Goal: Task Accomplishment & Management: Manage account settings

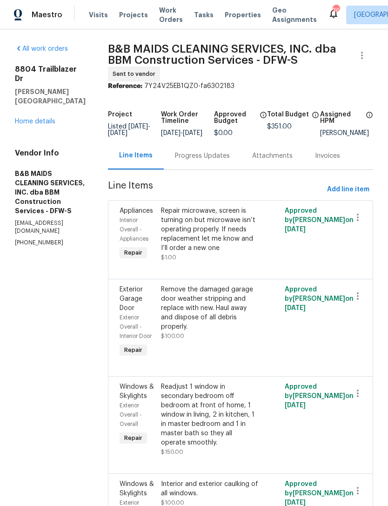
click at [224, 7] on div "Visits Projects Work Orders Tasks Properties Geo Assignments" at bounding box center [208, 15] width 239 height 19
click at [226, 16] on span "Properties" at bounding box center [243, 14] width 36 height 9
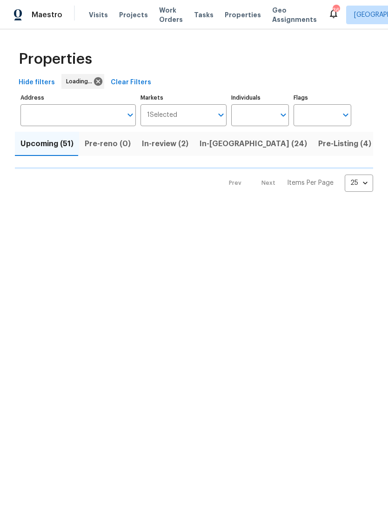
click at [259, 113] on input "Individuals" at bounding box center [253, 115] width 44 height 22
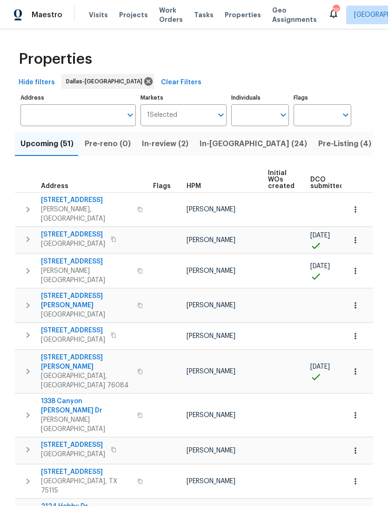
click at [257, 115] on input "Individuals" at bounding box center [253, 115] width 44 height 22
type input "alicia"
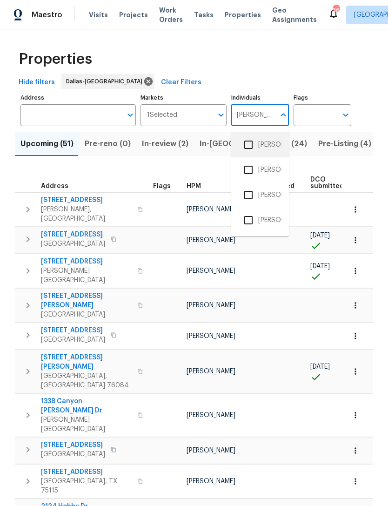
click at [277, 141] on li "[PERSON_NAME]" at bounding box center [260, 145] width 43 height 20
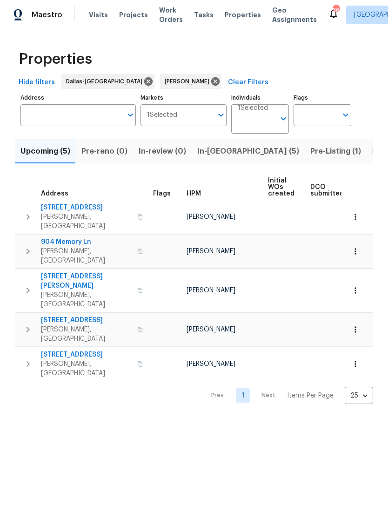
click at [212, 151] on span "In-reno (5)" at bounding box center [248, 151] width 102 height 13
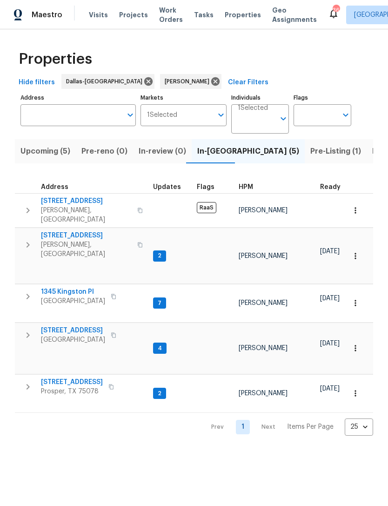
click at [71, 326] on span "9921 Boston Harbor Dr" at bounding box center [73, 330] width 64 height 9
click at [76, 326] on span "9921 Boston Harbor Dr" at bounding box center [73, 330] width 64 height 9
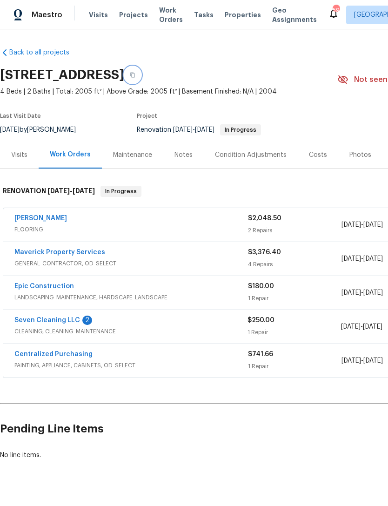
click at [136, 73] on icon "button" at bounding box center [133, 75] width 6 height 6
click at [234, 16] on span "Properties" at bounding box center [243, 14] width 36 height 9
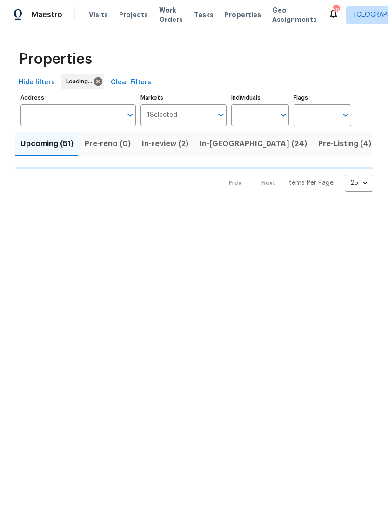
click at [266, 115] on input "Individuals" at bounding box center [253, 115] width 44 height 22
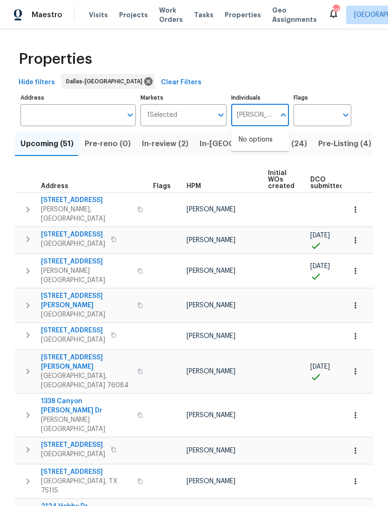
type input "Alicia"
click at [255, 139] on input "checkbox" at bounding box center [249, 145] width 20 height 20
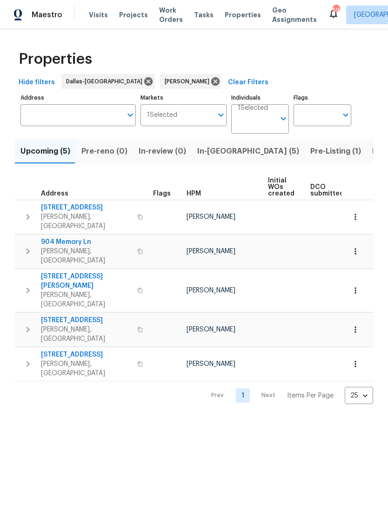
click at [197, 152] on span "In-reno (5)" at bounding box center [248, 151] width 102 height 13
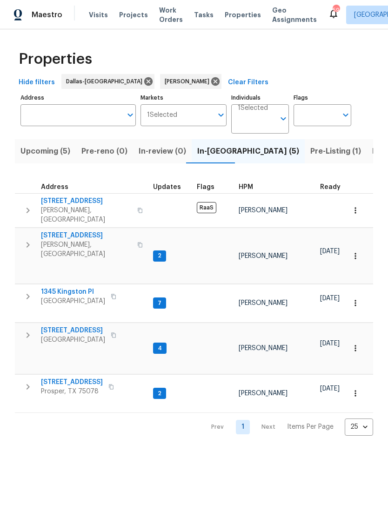
click at [76, 287] on span "1345 Kingston Pl" at bounding box center [73, 291] width 64 height 9
click at [78, 198] on span "1001 Ridgecrest Dr" at bounding box center [86, 201] width 91 height 9
click at [84, 231] on span "8801 Falcon Crest Dr" at bounding box center [86, 235] width 91 height 9
click at [77, 378] on span "[STREET_ADDRESS]" at bounding box center [72, 382] width 62 height 9
click at [311, 151] on span "Pre-Listing (1)" at bounding box center [336, 151] width 51 height 13
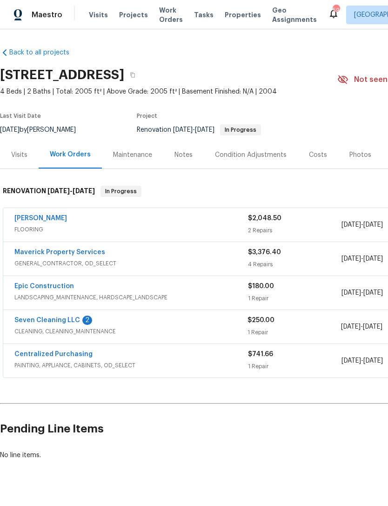
click at [191, 152] on div "Notes" at bounding box center [183, 154] width 41 height 27
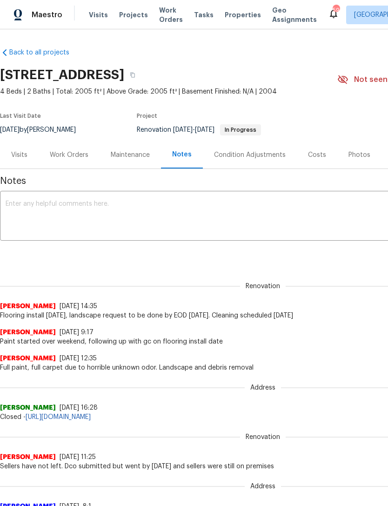
click at [103, 219] on textarea at bounding box center [263, 217] width 515 height 33
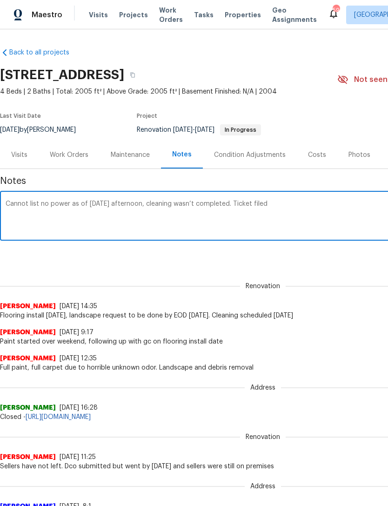
click at [311, 203] on textarea "Cannot list no power as of Friday afternoon, cleaning wasn’t completed. Ticket …" at bounding box center [263, 217] width 515 height 33
paste textarea "https://opendoor.atlassian.net/servicedesk/customer/portal/80/UTL-77798?created…"
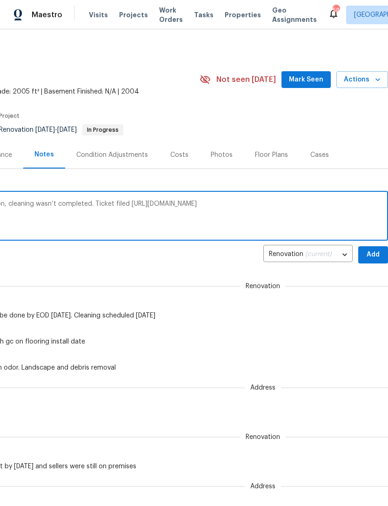
scroll to position [0, 138]
type textarea "Cannot list no power as of Friday afternoon, cleaning wasn’t completed. Ticket …"
click at [373, 252] on span "Add" at bounding box center [373, 255] width 15 height 12
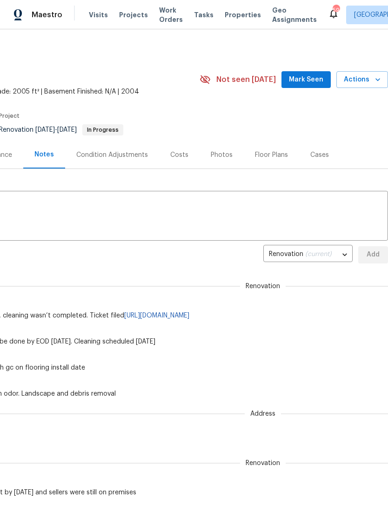
click at [308, 77] on span "Mark Seen" at bounding box center [306, 80] width 34 height 12
click at [169, 10] on span "Work Orders" at bounding box center [171, 15] width 24 height 19
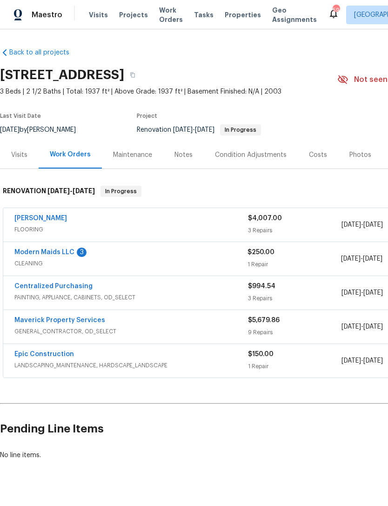
click at [186, 149] on div "Notes" at bounding box center [183, 154] width 41 height 27
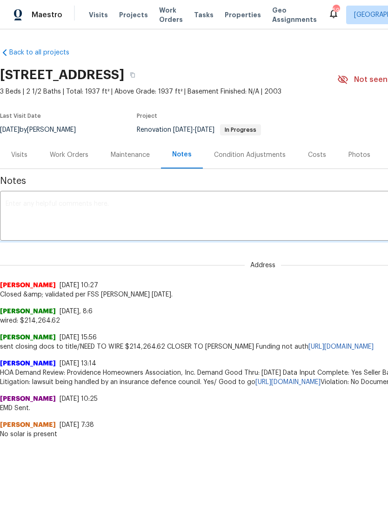
click at [190, 226] on textarea at bounding box center [263, 217] width 515 height 33
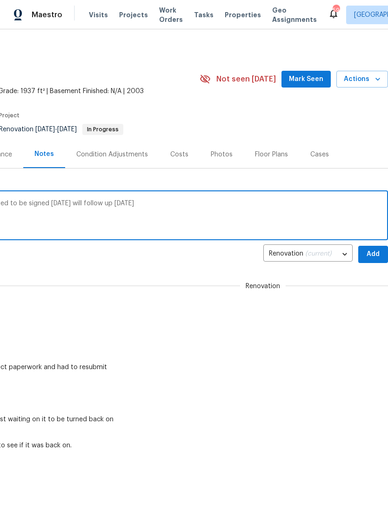
scroll to position [0, 138]
type textarea "Still waiting on power, papers were supposed to be signed [DATE] will follow up…"
click at [368, 246] on button "Add" at bounding box center [374, 254] width 30 height 17
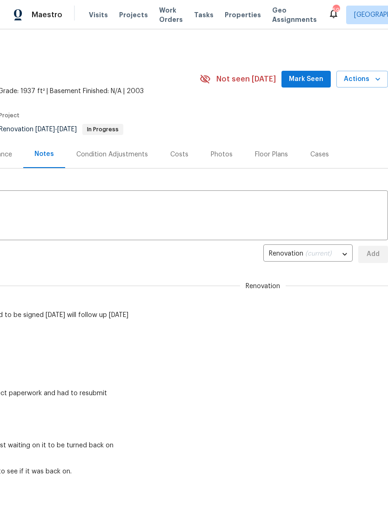
click at [311, 74] on span "Mark Seen" at bounding box center [306, 80] width 34 height 12
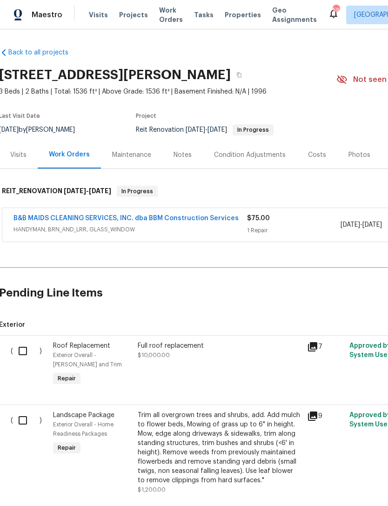
scroll to position [0, 1]
click at [183, 156] on div "Notes" at bounding box center [182, 154] width 18 height 9
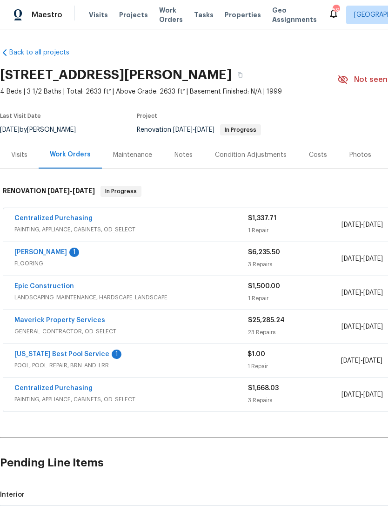
click at [79, 353] on link "[US_STATE] Best Pool Service" at bounding box center [61, 354] width 95 height 7
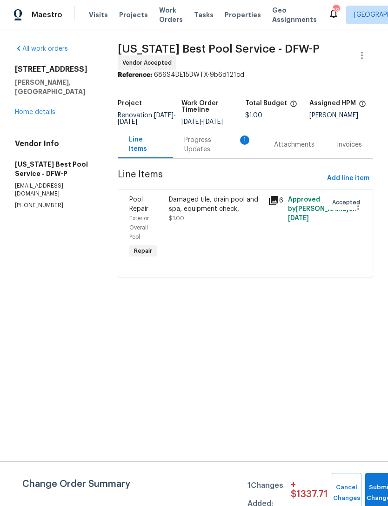
click at [224, 153] on div "Progress Updates 1" at bounding box center [218, 144] width 90 height 27
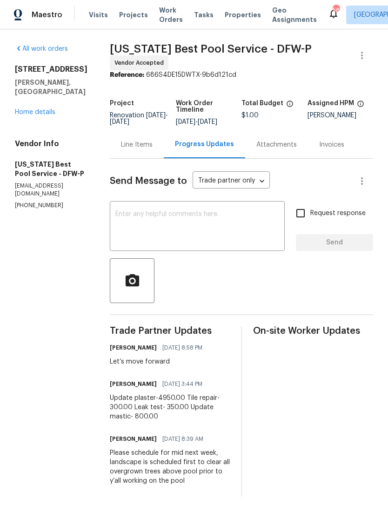
scroll to position [2, 0]
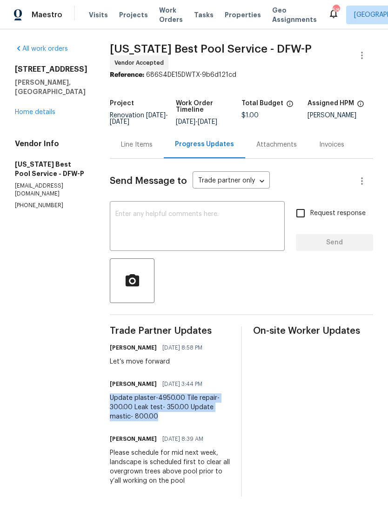
copy div "Update plaster-4950.00 Tile repair-300.00 Leak test- 350.00 Update mastic- 800.…"
click at [136, 142] on div "Line Items" at bounding box center [137, 144] width 32 height 9
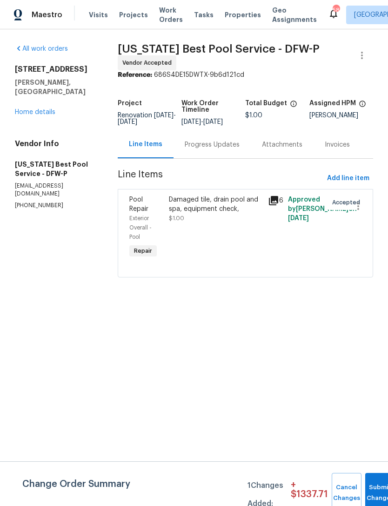
click at [198, 208] on div "Damaged tile, drain pool and spa, equipment check," at bounding box center [216, 204] width 94 height 19
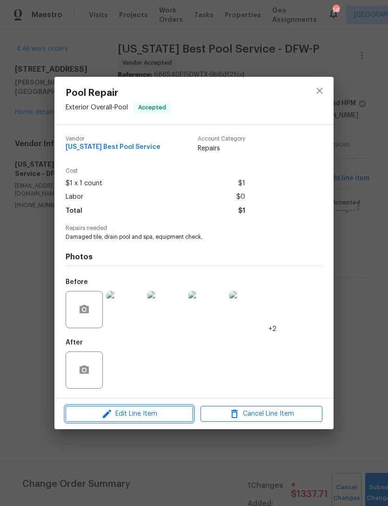
click at [156, 410] on span "Edit Line Item" at bounding box center [129, 414] width 122 height 12
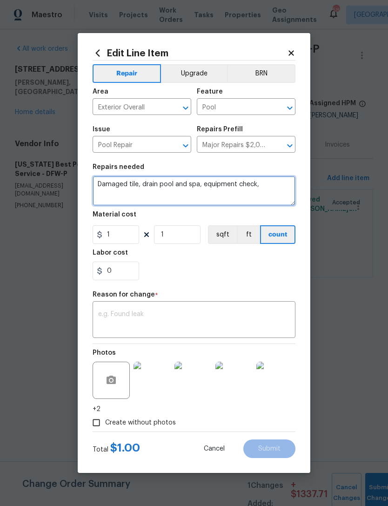
click at [100, 179] on textarea "Damaged tile, drain pool and spa, equipment check," at bounding box center [194, 191] width 203 height 30
click at [108, 185] on textarea "Damaged tile, drain pool and spa, equipment check," at bounding box center [194, 191] width 203 height 30
paste textarea "Update plaster-4950.00 Tile repair-300.00 Leak test- 350.00 Update mastic- 800.…"
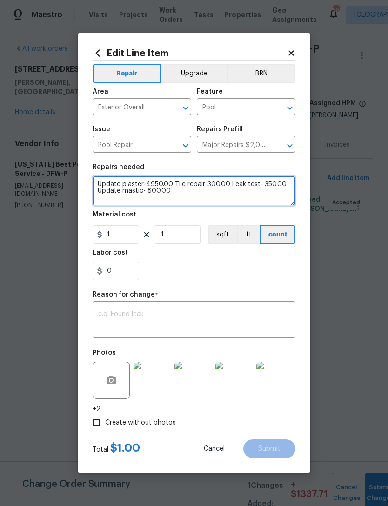
type textarea "Update plaster-4950.00 Tile repair-300.00 Leak test- 350.00 Update mastic- 800.…"
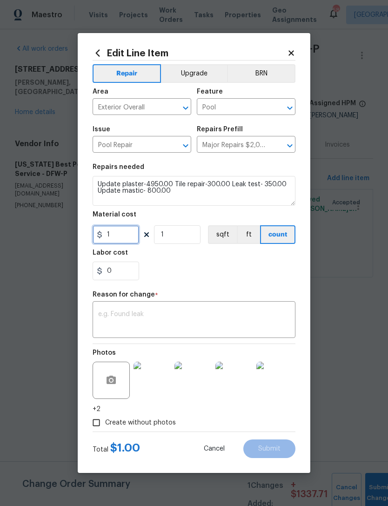
click at [117, 231] on input "1" at bounding box center [116, 234] width 47 height 19
click at [137, 234] on input "1" at bounding box center [116, 234] width 47 height 19
type input "6400"
click at [262, 306] on div "x ​" at bounding box center [194, 321] width 203 height 34
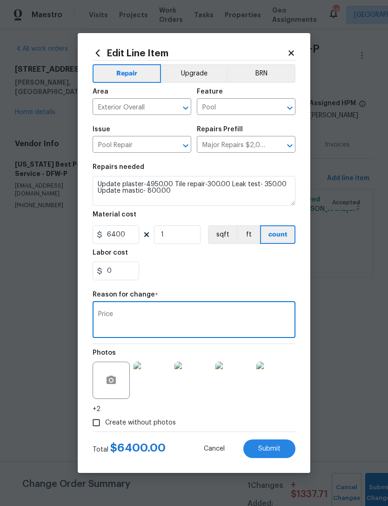
type textarea "Price"
click at [225, 280] on div "0" at bounding box center [194, 271] width 203 height 19
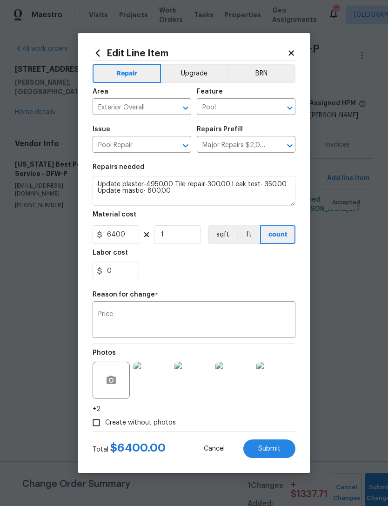
click at [274, 447] on span "Submit" at bounding box center [269, 449] width 22 height 7
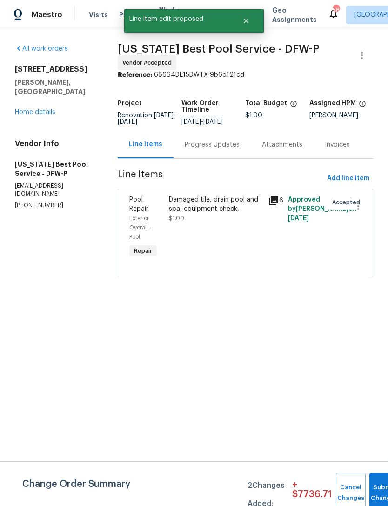
click at [51, 109] on link "Home details" at bounding box center [35, 112] width 41 height 7
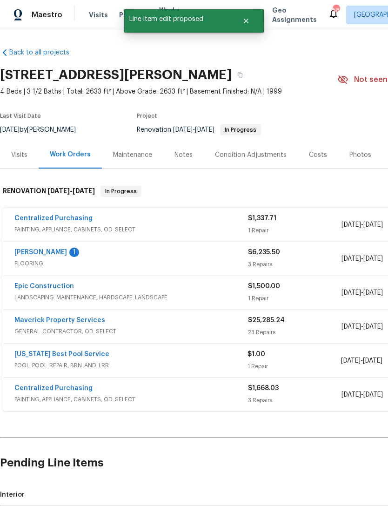
click at [51, 252] on link "[PERSON_NAME]" at bounding box center [40, 252] width 53 height 7
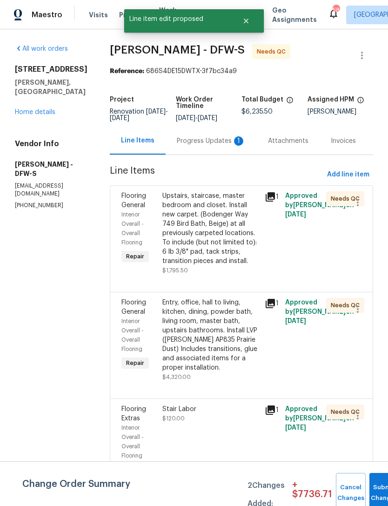
click at [202, 143] on div "Progress Updates 1" at bounding box center [211, 140] width 69 height 9
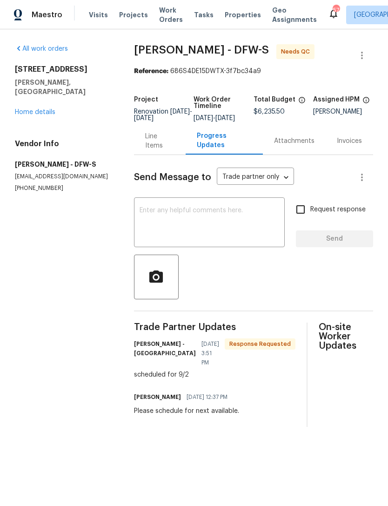
click at [169, 150] on div "Line Items" at bounding box center [159, 141] width 29 height 19
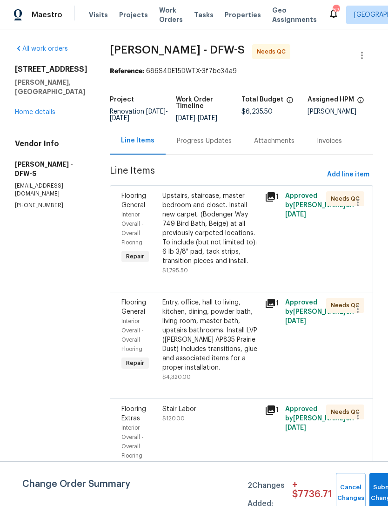
click at [46, 116] on link "Home details" at bounding box center [35, 112] width 41 height 7
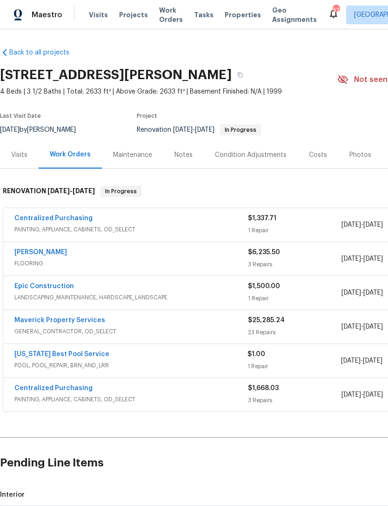
click at [180, 149] on div "Notes" at bounding box center [183, 154] width 41 height 27
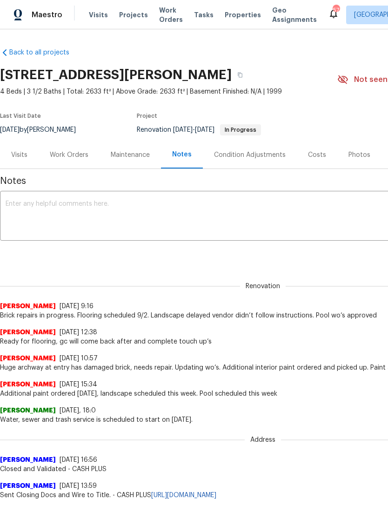
click at [201, 227] on textarea at bounding box center [263, 217] width 515 height 33
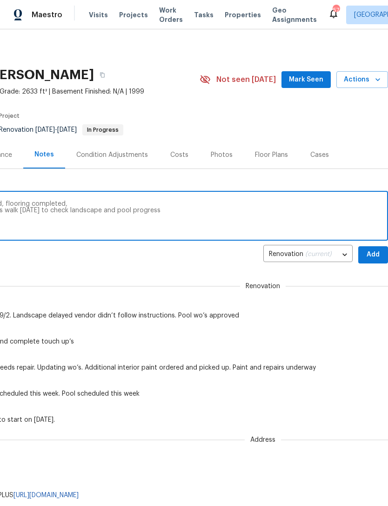
scroll to position [0, 138]
type textarea "Gc done, appliances delivered and installed, flooring completed, Pool started b…"
click at [376, 252] on span "Add" at bounding box center [373, 255] width 15 height 12
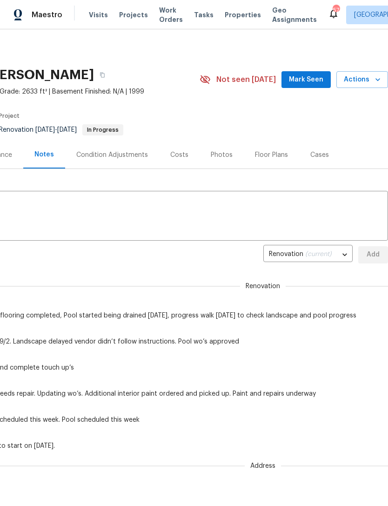
click at [315, 78] on span "Mark Seen" at bounding box center [306, 80] width 34 height 12
click at [375, 71] on button "Actions" at bounding box center [363, 79] width 52 height 17
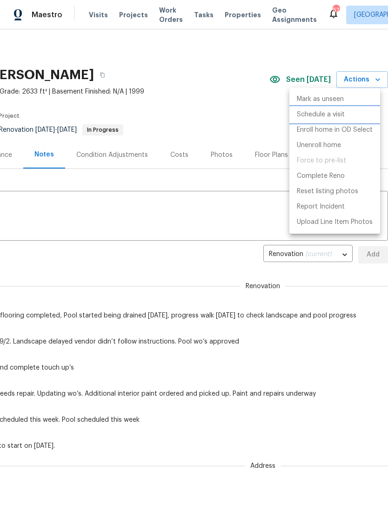
click at [338, 112] on p "Schedule a visit" at bounding box center [321, 115] width 48 height 10
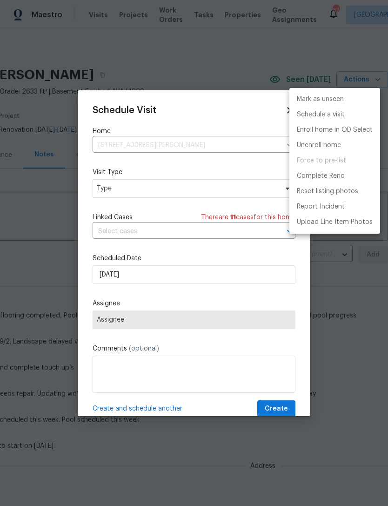
click at [156, 194] on div at bounding box center [194, 253] width 388 height 506
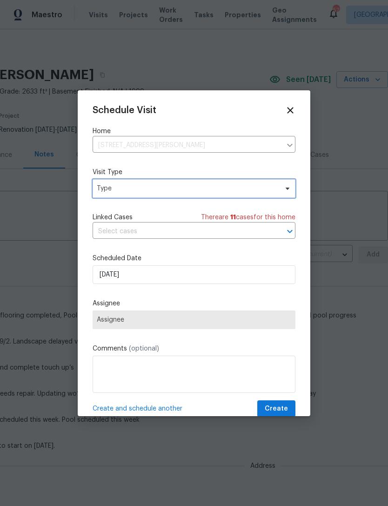
click at [223, 180] on span "Type" at bounding box center [194, 188] width 203 height 19
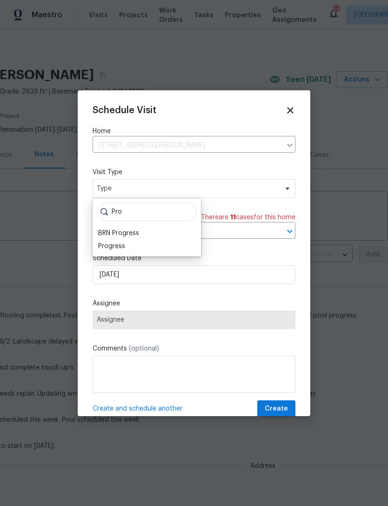
type input "Pro"
click at [114, 237] on div "BRN Progress" at bounding box center [118, 233] width 41 height 9
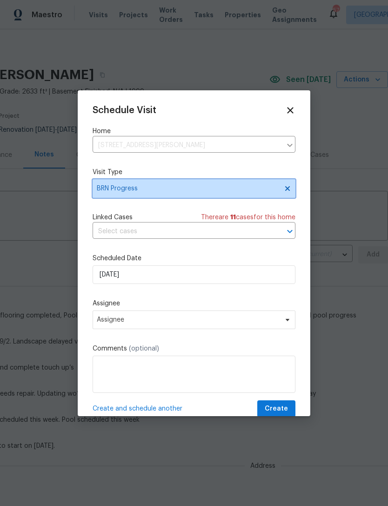
click at [156, 188] on span "BRN Progress" at bounding box center [187, 188] width 181 height 9
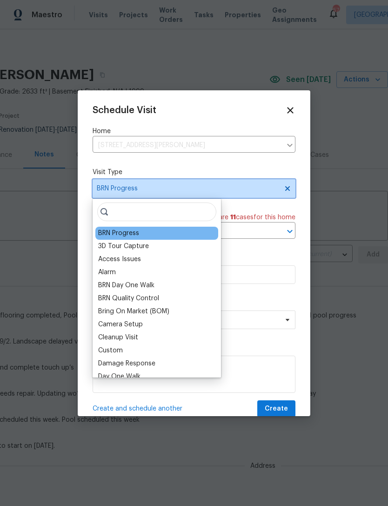
click at [291, 187] on icon at bounding box center [287, 188] width 7 height 7
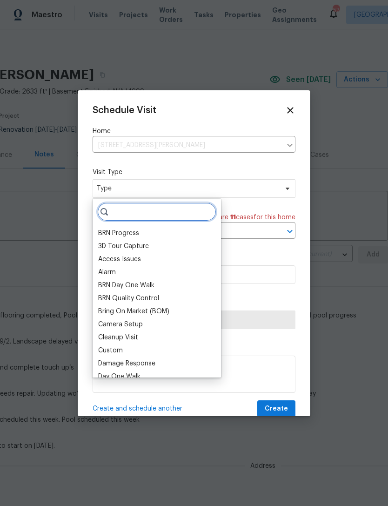
click at [151, 212] on input "search" at bounding box center [156, 212] width 119 height 19
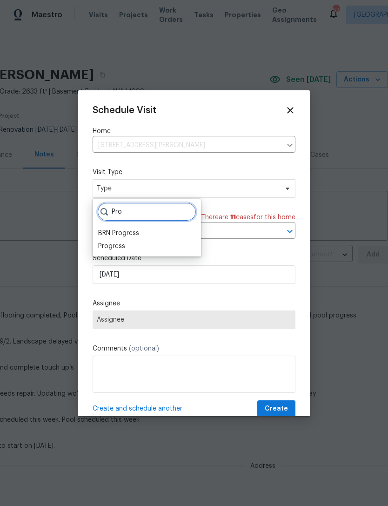
type input "Pro"
click at [131, 246] on div "Progress" at bounding box center [146, 246] width 103 height 13
click at [104, 245] on div "Progress" at bounding box center [111, 246] width 27 height 9
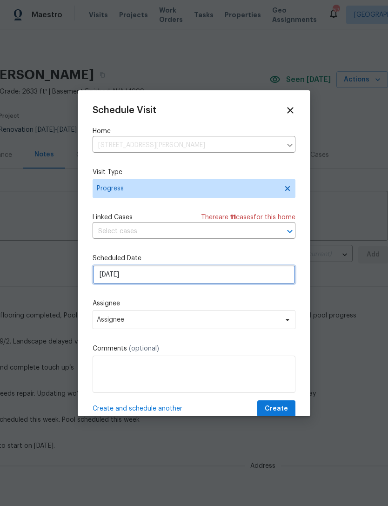
click at [170, 278] on input "9/7/2025" at bounding box center [194, 274] width 203 height 19
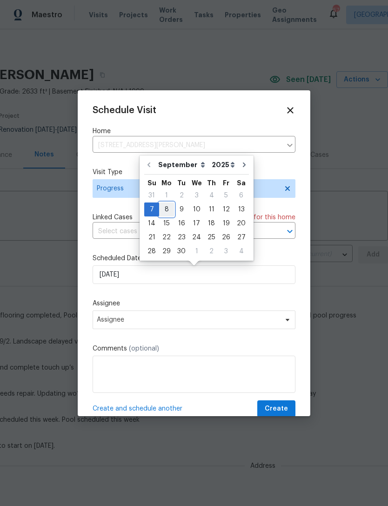
click at [165, 205] on div "8" at bounding box center [166, 209] width 15 height 13
type input "9/8/2025"
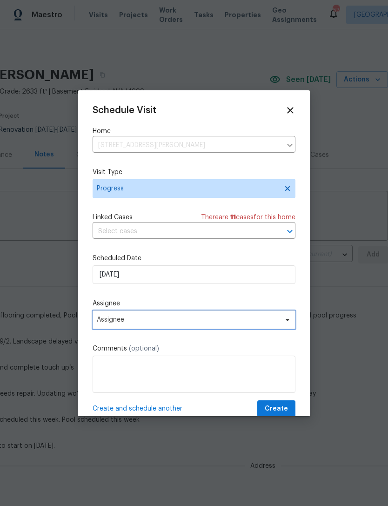
click at [187, 323] on span "Assignee" at bounding box center [188, 319] width 183 height 7
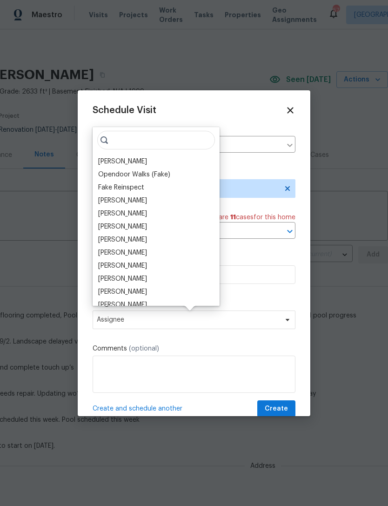
click at [123, 157] on div "[PERSON_NAME]" at bounding box center [122, 161] width 49 height 9
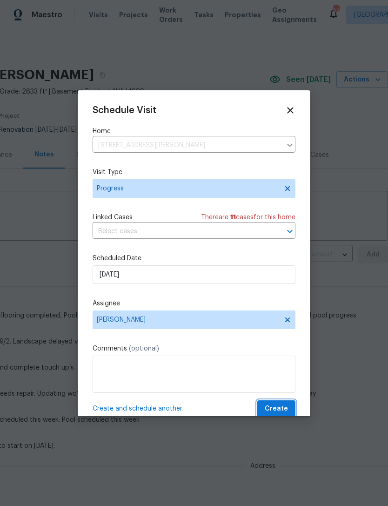
click at [286, 404] on button "Create" at bounding box center [277, 409] width 38 height 17
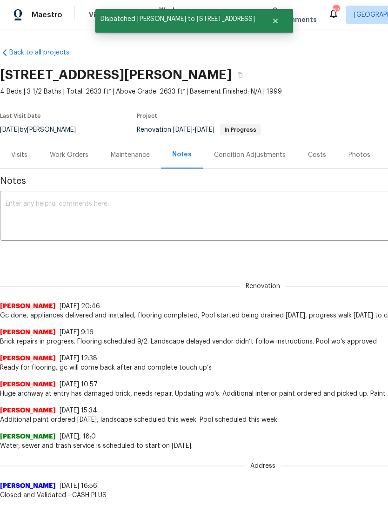
scroll to position [-1, -4]
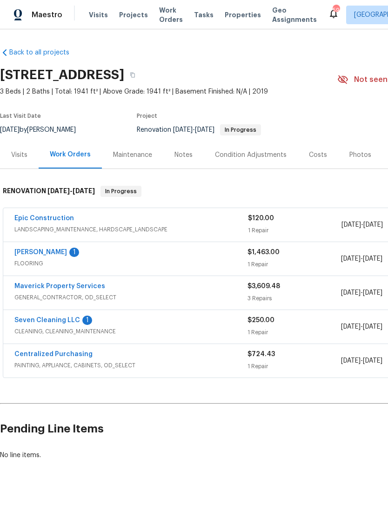
click at [67, 249] on link "[PERSON_NAME]" at bounding box center [40, 252] width 53 height 7
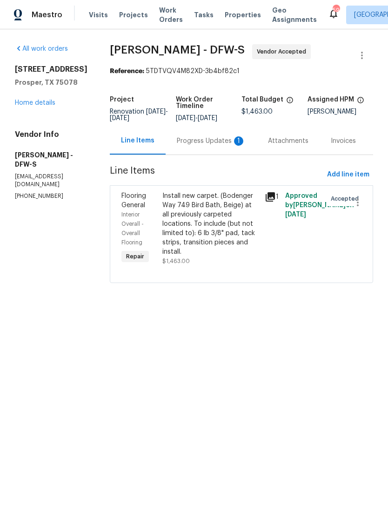
click at [207, 140] on div "Progress Updates 1" at bounding box center [211, 140] width 69 height 9
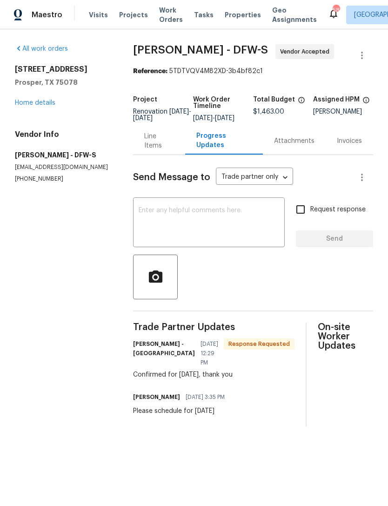
click at [48, 100] on link "Home details" at bounding box center [35, 103] width 41 height 7
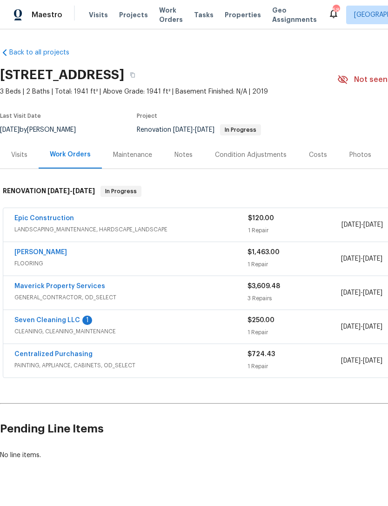
click at [180, 148] on div "Notes" at bounding box center [183, 154] width 41 height 27
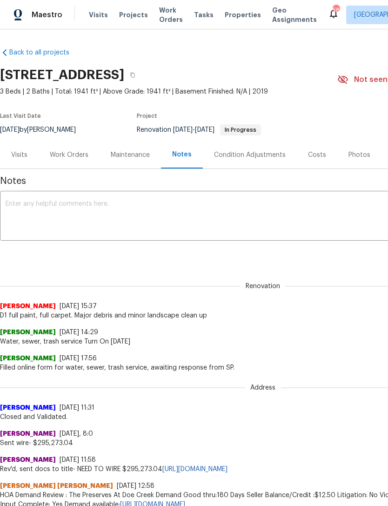
click at [117, 207] on textarea at bounding box center [263, 217] width 515 height 33
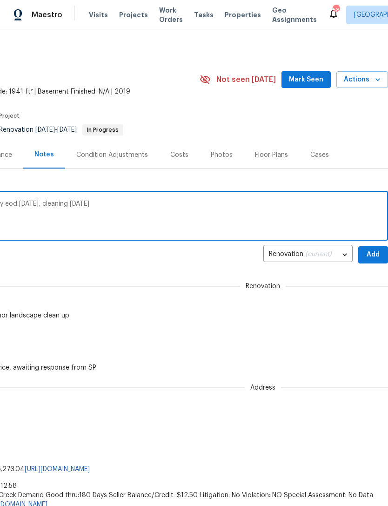
scroll to position [0, 138]
type textarea "Flooring scheduled for [DATE], landscape by eod [DATE], cleaning [DATE]. Will s…"
click at [373, 240] on div "Flooring scheduled for [DATE], landscape by eod [DATE], cleaning [DATE]. Will s…" at bounding box center [125, 217] width 526 height 48
click at [375, 252] on span "Add" at bounding box center [373, 255] width 15 height 12
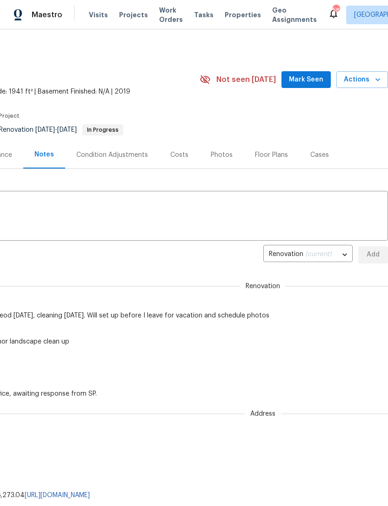
click at [313, 78] on span "Mark Seen" at bounding box center [306, 80] width 34 height 12
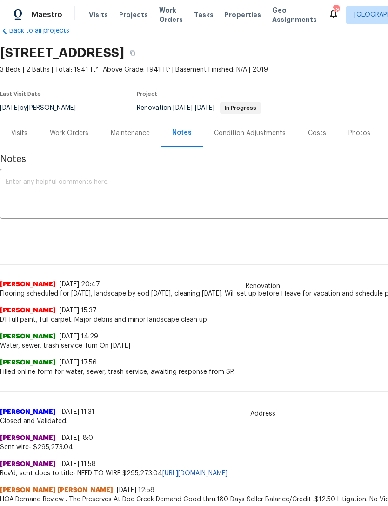
scroll to position [22, 0]
